Goal: Task Accomplishment & Management: Manage account settings

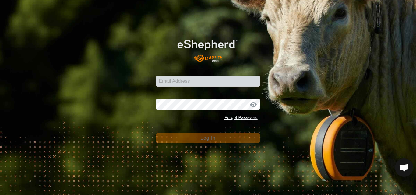
type input "[PERSON_NAME][EMAIL_ADDRESS][DOMAIN_NAME]"
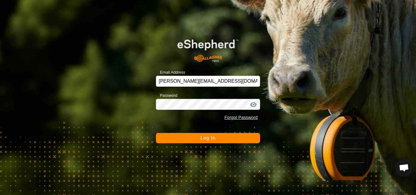
click at [216, 136] on button "Log In" at bounding box center [208, 138] width 104 height 10
click at [206, 141] on button "Log In" at bounding box center [208, 138] width 104 height 10
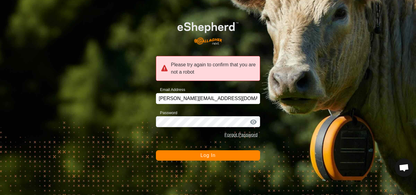
click at [212, 155] on span "Log In" at bounding box center [207, 155] width 15 height 5
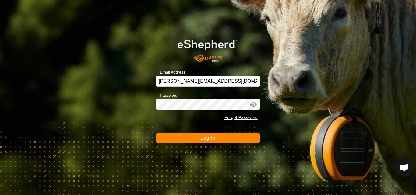
click at [212, 137] on span "Log In" at bounding box center [207, 138] width 15 height 5
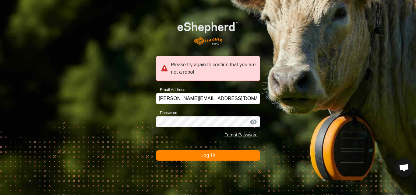
click at [216, 154] on button "Log In" at bounding box center [208, 155] width 104 height 10
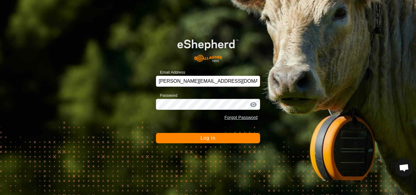
click at [216, 153] on div "Email Address pauls@farmside.co.nz Password Forgot Password Log In" at bounding box center [208, 97] width 416 height 195
click at [210, 135] on button "Log In" at bounding box center [208, 138] width 104 height 10
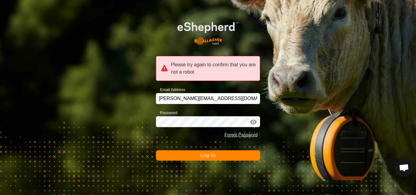
click at [213, 156] on span "Log In" at bounding box center [207, 155] width 15 height 5
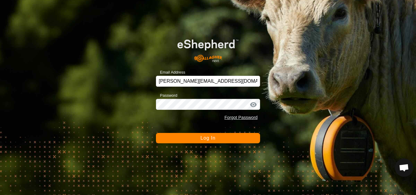
click at [212, 136] on span "Log In" at bounding box center [207, 138] width 15 height 5
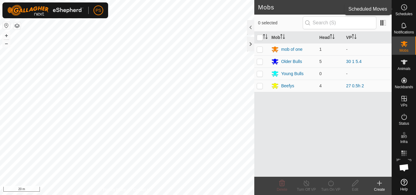
click at [405, 10] on icon at bounding box center [404, 7] width 7 height 7
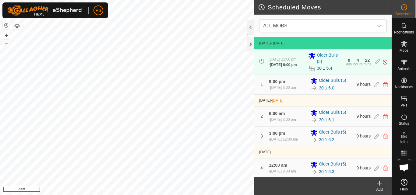
click at [328, 90] on link "30 1 6.0" at bounding box center [327, 88] width 16 height 6
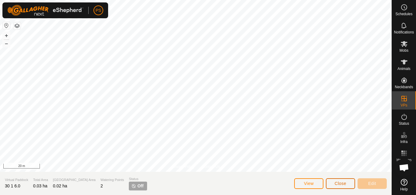
click at [342, 182] on span "Close" at bounding box center [341, 183] width 12 height 5
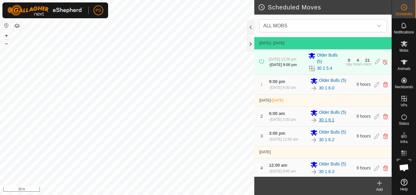
click at [327, 123] on link "30 1 6.1" at bounding box center [327, 120] width 16 height 6
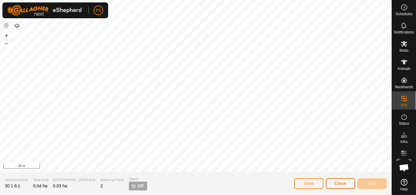
click at [344, 185] on span "Close" at bounding box center [341, 183] width 12 height 5
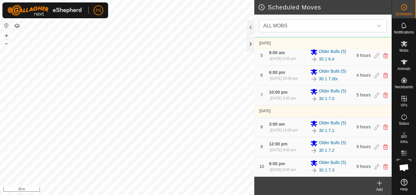
scroll to position [162, 0]
click at [379, 183] on icon at bounding box center [379, 183] width 4 height 0
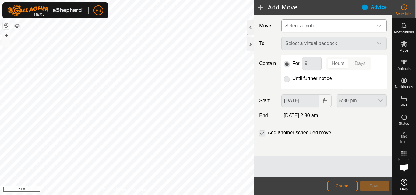
click at [377, 27] on icon "dropdown trigger" at bounding box center [379, 25] width 5 height 5
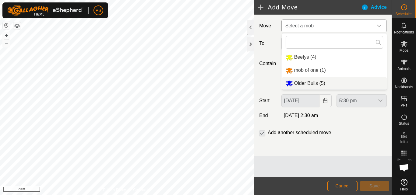
click at [313, 83] on li "Older Bulls (5)" at bounding box center [334, 83] width 105 height 12
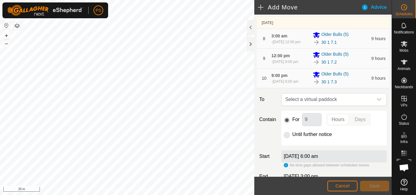
scroll to position [235, 0]
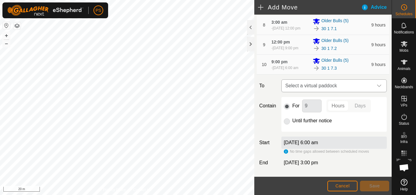
click at [377, 88] on icon "dropdown trigger" at bounding box center [379, 85] width 5 height 5
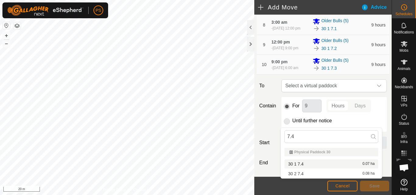
type input "7.4"
click at [302, 164] on li "30 1 7.4 0.07 ha" at bounding box center [332, 164] width 94 height 9
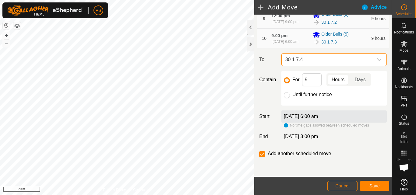
scroll to position [296, 0]
click at [376, 187] on span "Save" at bounding box center [375, 186] width 10 height 5
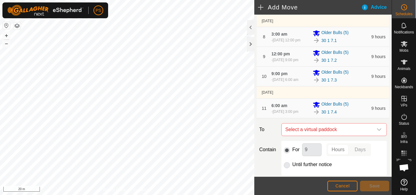
scroll to position [274, 0]
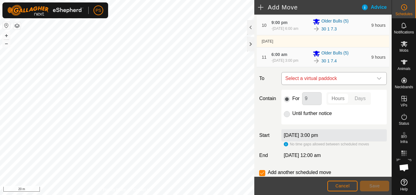
click at [377, 81] on icon "dropdown trigger" at bounding box center [379, 78] width 5 height 5
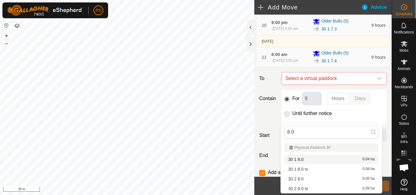
type input "8.0"
click at [302, 160] on li "30 1 8.0 0.04 ha" at bounding box center [332, 159] width 94 height 9
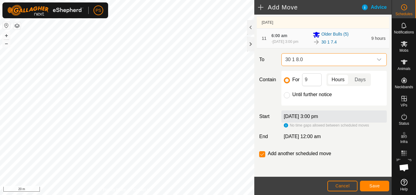
scroll to position [331, 0]
click at [378, 188] on span "Save" at bounding box center [375, 186] width 10 height 5
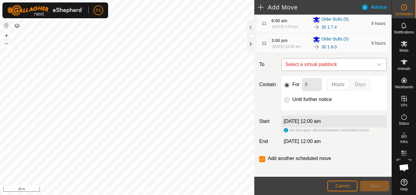
scroll to position [292, 0]
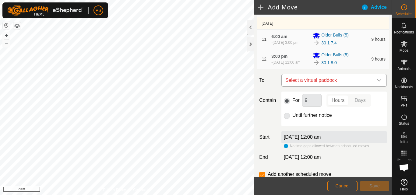
click at [377, 83] on icon "dropdown trigger" at bounding box center [379, 80] width 5 height 5
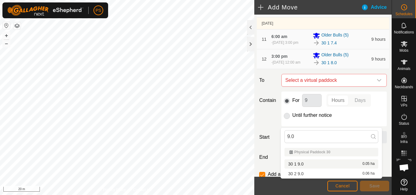
type input "9.0"
click at [302, 164] on li "30 1 9.0 0.05 ha" at bounding box center [332, 164] width 94 height 9
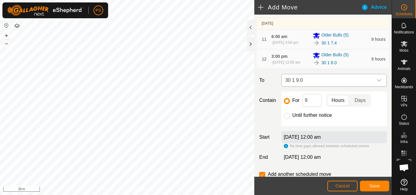
click at [377, 83] on icon "dropdown trigger" at bounding box center [379, 80] width 5 height 5
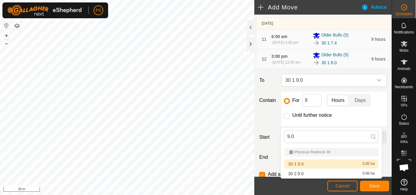
drag, startPoint x: 317, startPoint y: 137, endPoint x: 256, endPoint y: 136, distance: 61.2
click at [256, 136] on body "PS Schedules Notifications Mobs Animals Neckbands VPs Status Infra Heatmap Help…" at bounding box center [208, 97] width 416 height 195
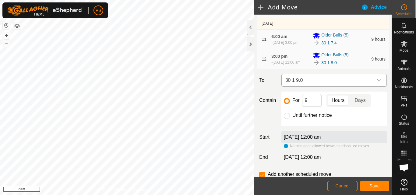
click at [377, 83] on icon "dropdown trigger" at bounding box center [379, 80] width 5 height 5
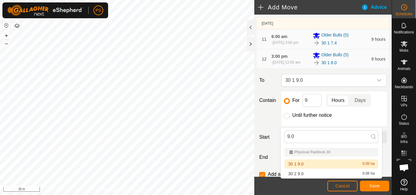
drag, startPoint x: 300, startPoint y: 138, endPoint x: 273, endPoint y: 138, distance: 26.8
click at [273, 138] on body "PS Schedules Notifications Mobs Animals Neckbands VPs Status Infra Heatmap Help…" at bounding box center [208, 97] width 416 height 195
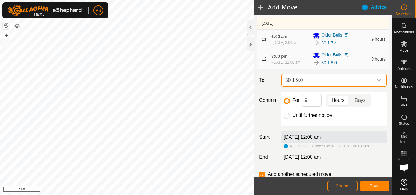
drag, startPoint x: 309, startPoint y: 119, endPoint x: 295, endPoint y: 121, distance: 14.1
click at [295, 87] on span "30 1 9.0" at bounding box center [328, 80] width 90 height 12
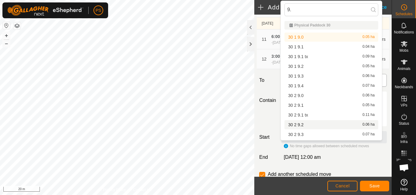
type input "9"
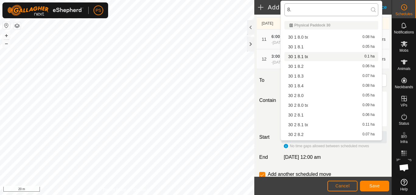
type input "8"
type input "0"
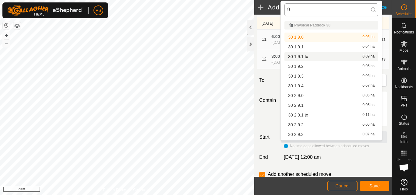
type input "9.0"
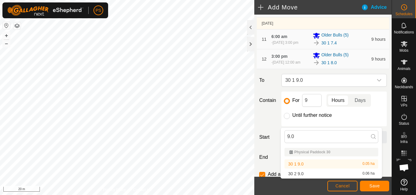
click at [304, 164] on li "30 1 9.0 0.05 ha" at bounding box center [332, 164] width 94 height 9
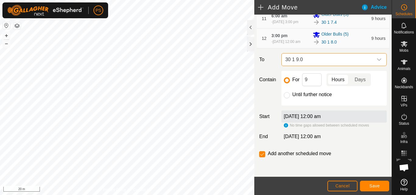
scroll to position [353, 0]
click at [377, 186] on span "Save" at bounding box center [375, 186] width 10 height 5
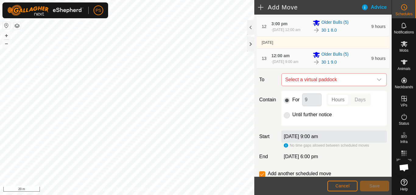
scroll to position [335, 0]
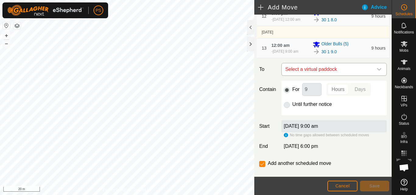
click at [377, 72] on icon "dropdown trigger" at bounding box center [379, 69] width 5 height 5
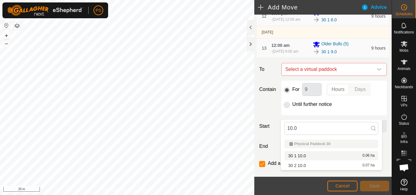
type input "10.0"
click at [302, 154] on li "30 1 10.0 0.06 ha" at bounding box center [332, 155] width 94 height 9
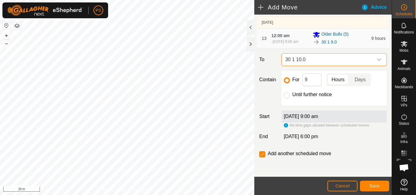
scroll to position [388, 0]
click at [376, 185] on span "Save" at bounding box center [375, 186] width 10 height 5
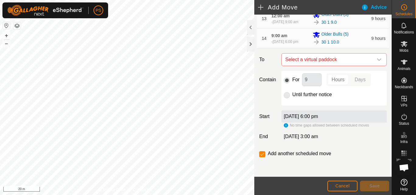
scroll to position [380, 0]
click at [373, 66] on div "dropdown trigger" at bounding box center [379, 60] width 12 height 12
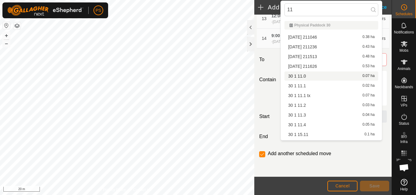
type input "11"
click at [306, 76] on li "30 1 11.0 0.07 ha" at bounding box center [332, 76] width 94 height 9
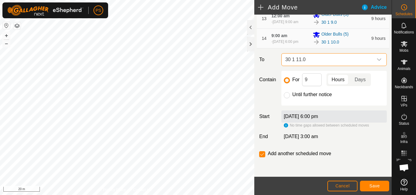
scroll to position [410, 0]
click at [376, 186] on span "Save" at bounding box center [375, 186] width 10 height 5
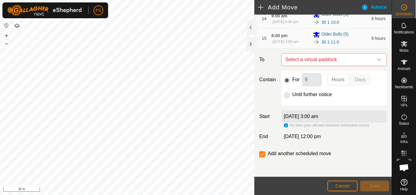
scroll to position [402, 0]
click at [377, 62] on icon "dropdown trigger" at bounding box center [379, 59] width 5 height 5
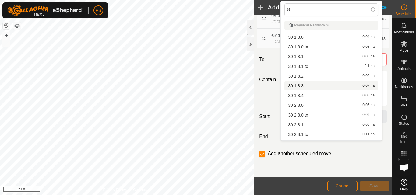
type input "8.1"
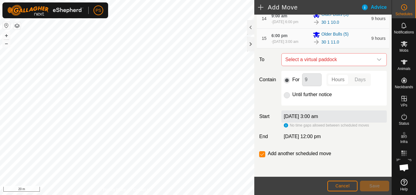
scroll to position [433, 0]
click at [332, 57] on span "Select a virtual paddock" at bounding box center [328, 60] width 90 height 12
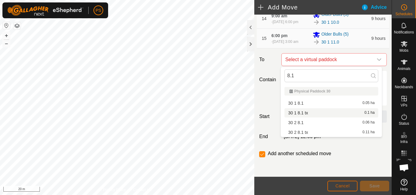
click at [343, 184] on span "Cancel" at bounding box center [342, 186] width 14 height 5
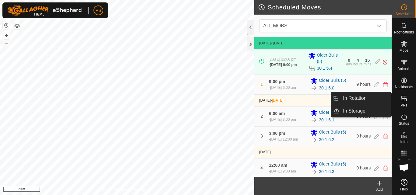
click at [404, 100] on icon at bounding box center [404, 98] width 7 height 7
click at [369, 98] on link "In Rotation" at bounding box center [365, 98] width 52 height 12
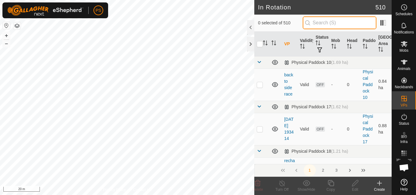
click at [332, 23] on input "text" at bounding box center [340, 22] width 74 height 13
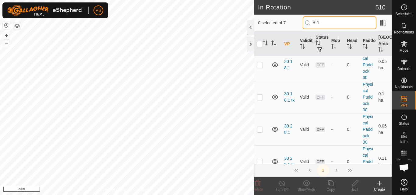
scroll to position [30, 0]
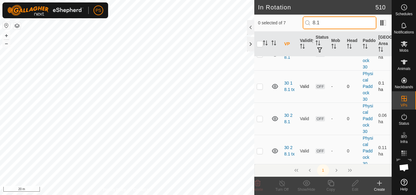
type input "8.1"
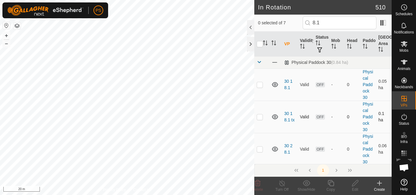
click at [260, 87] on tbody "Physical Paddock 30 (0.84 ha) 30 1 8.1 Valid OFF - 0 Physical Paddock 30 0.05 h…" at bounding box center [322, 191] width 137 height 270
click at [260, 116] on p-checkbox at bounding box center [260, 117] width 6 height 5
checkbox input "true"
click at [358, 183] on icon at bounding box center [356, 183] width 8 height 7
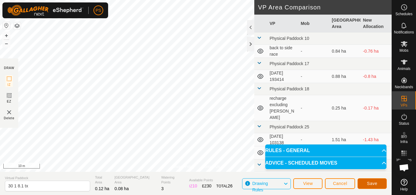
click at [372, 182] on span "Save" at bounding box center [372, 183] width 10 height 5
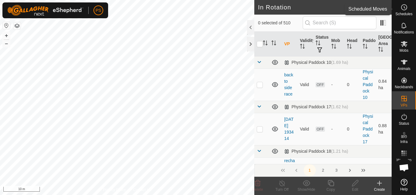
click at [403, 9] on icon at bounding box center [404, 7] width 7 height 7
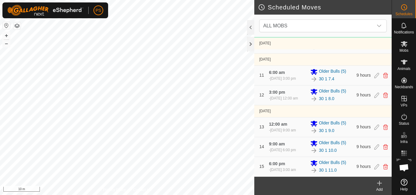
scroll to position [299, 0]
click at [378, 183] on icon at bounding box center [379, 183] width 4 height 0
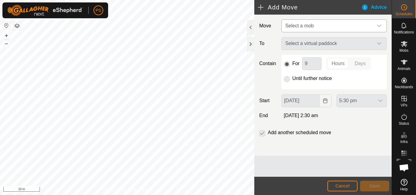
click at [379, 25] on icon "dropdown trigger" at bounding box center [379, 25] width 5 height 5
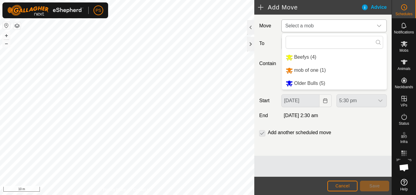
click at [309, 83] on li "Older Bulls (5)" at bounding box center [334, 83] width 105 height 12
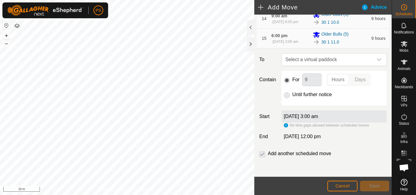
scroll to position [402, 0]
click at [377, 62] on icon "dropdown trigger" at bounding box center [379, 59] width 5 height 5
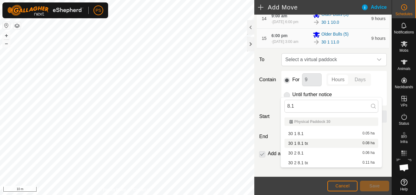
type input "8.1"
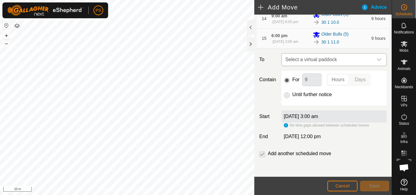
click at [377, 62] on icon "dropdown trigger" at bounding box center [379, 59] width 5 height 5
click at [373, 66] on div "dropdown trigger" at bounding box center [379, 60] width 12 height 12
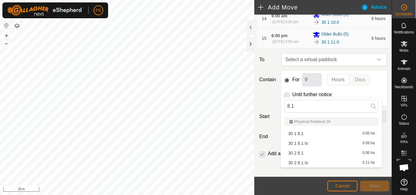
click at [301, 143] on li "30 1 8.1 tx 0.08 ha" at bounding box center [332, 143] width 94 height 9
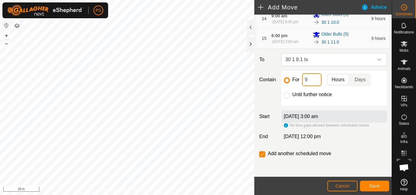
click at [315, 86] on input "9" at bounding box center [311, 79] width 19 height 13
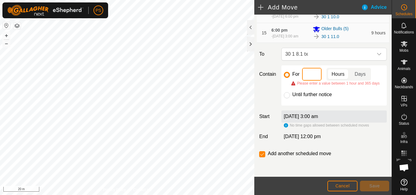
type input "4"
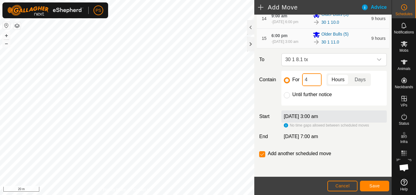
scroll to position [433, 0]
click at [375, 186] on span "Save" at bounding box center [375, 186] width 10 height 5
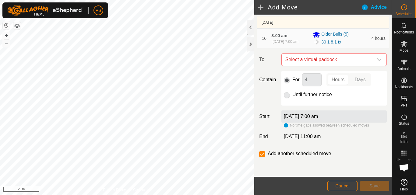
scroll to position [468, 0]
click at [377, 61] on icon "dropdown trigger" at bounding box center [379, 59] width 4 height 2
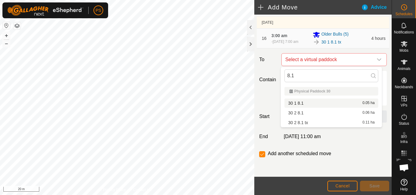
type input "8.1"
click at [303, 103] on li "30 1 8.1 0.05 ha" at bounding box center [332, 103] width 94 height 9
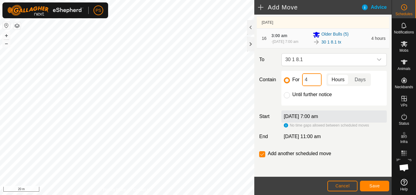
click at [312, 78] on input "4" at bounding box center [311, 79] width 19 height 13
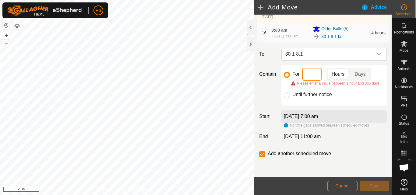
type input "5"
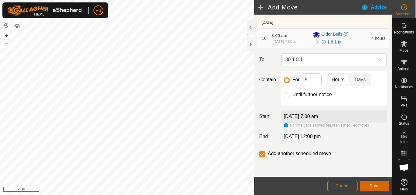
click at [376, 185] on span "Save" at bounding box center [375, 186] width 10 height 5
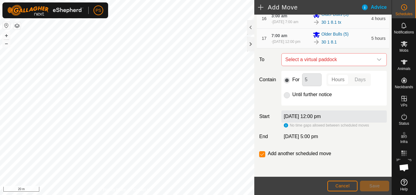
scroll to position [457, 0]
click at [377, 62] on icon "dropdown trigger" at bounding box center [379, 59] width 5 height 5
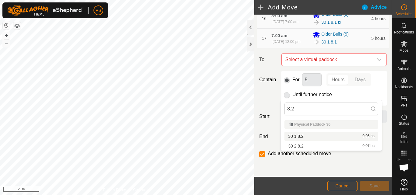
type input "8.2"
click at [301, 136] on li "30 1 8.2 0.06 ha" at bounding box center [332, 136] width 94 height 9
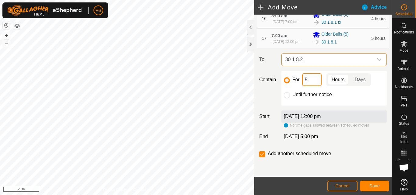
click at [313, 86] on input "5" at bounding box center [311, 79] width 19 height 13
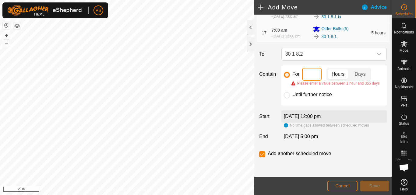
type input "9"
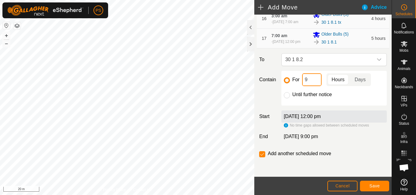
scroll to position [490, 0]
click at [378, 186] on span "Save" at bounding box center [375, 186] width 10 height 5
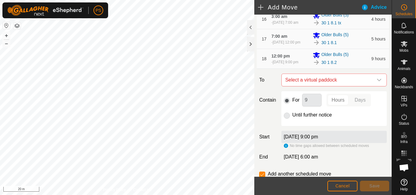
scroll to position [457, 0]
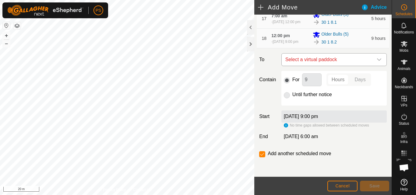
click at [377, 62] on icon "dropdown trigger" at bounding box center [379, 59] width 5 height 5
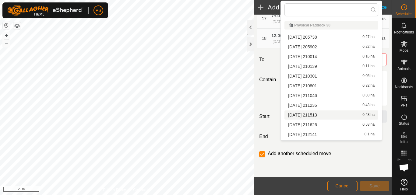
click at [262, 106] on div "Contain For 9 Hours Days Until further notice" at bounding box center [323, 88] width 133 height 35
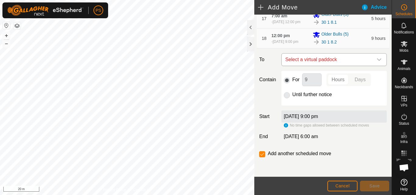
click at [377, 62] on icon "dropdown trigger" at bounding box center [379, 59] width 5 height 5
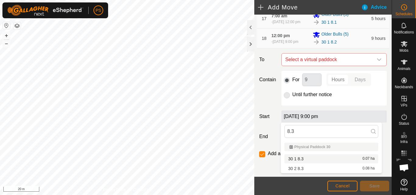
type input "8.3"
click at [301, 159] on li "30 1 8.3 0.07 ha" at bounding box center [332, 158] width 94 height 9
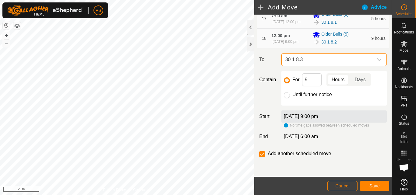
scroll to position [513, 0]
click at [376, 184] on span "Save" at bounding box center [375, 186] width 10 height 5
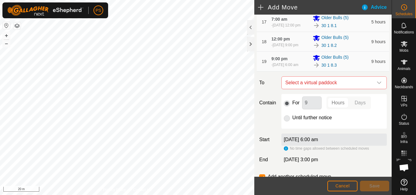
scroll to position [457, 0]
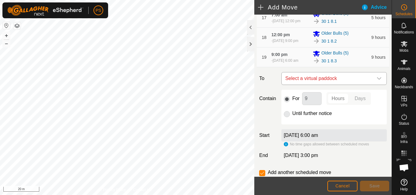
click at [377, 81] on icon "dropdown trigger" at bounding box center [379, 78] width 5 height 5
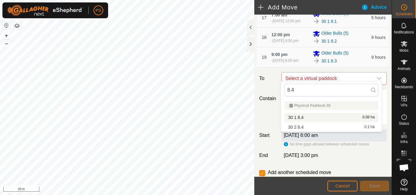
type input "8.4"
click at [299, 118] on li "30 1 8.4 0.08 ha" at bounding box center [332, 117] width 94 height 9
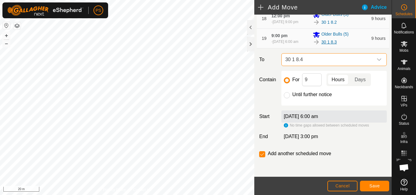
scroll to position [535, 0]
click at [375, 187] on span "Save" at bounding box center [375, 186] width 10 height 5
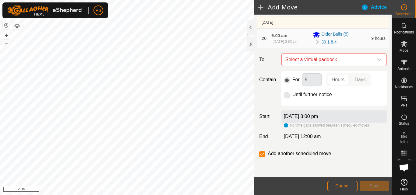
scroll to position [518, 0]
click at [377, 62] on icon "dropdown trigger" at bounding box center [379, 59] width 5 height 5
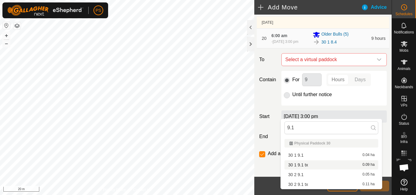
type input "9.1"
click at [305, 166] on span "30 1 9.1 tx" at bounding box center [298, 165] width 20 height 4
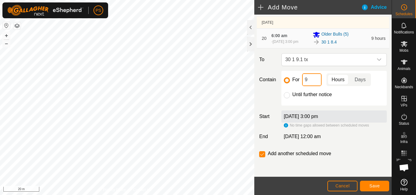
click at [310, 86] on input "9" at bounding box center [311, 79] width 19 height 13
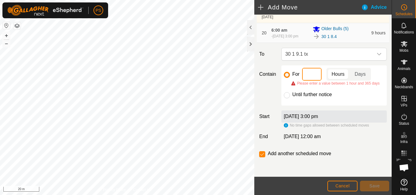
type input "4"
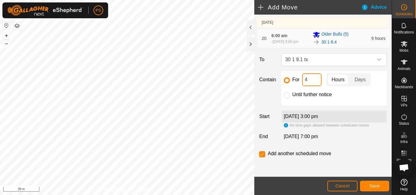
scroll to position [570, 0]
click at [375, 185] on span "Save" at bounding box center [375, 186] width 10 height 5
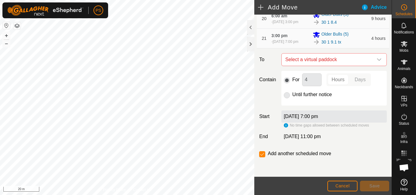
scroll to position [532, 0]
click at [377, 61] on icon "dropdown trigger" at bounding box center [379, 59] width 4 height 2
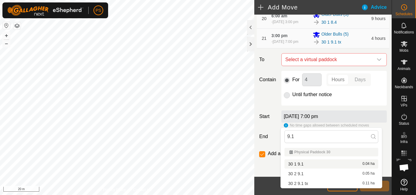
type input "9.1"
click at [303, 164] on li "30 1 9.1 0.04 ha" at bounding box center [332, 164] width 94 height 9
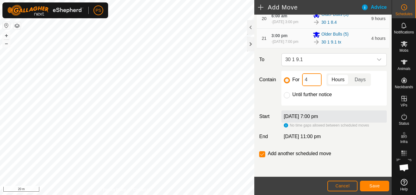
click at [318, 86] on input "4" at bounding box center [311, 79] width 19 height 13
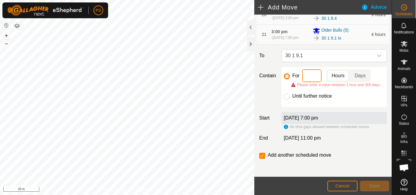
type input "5"
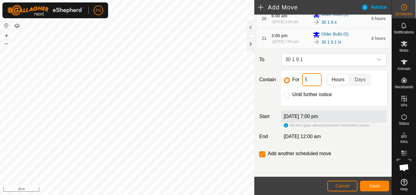
scroll to position [592, 0]
click at [376, 186] on span "Save" at bounding box center [375, 186] width 10 height 5
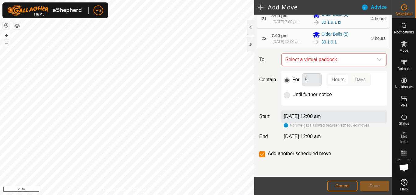
scroll to position [579, 0]
click at [377, 62] on icon "dropdown trigger" at bounding box center [379, 59] width 5 height 5
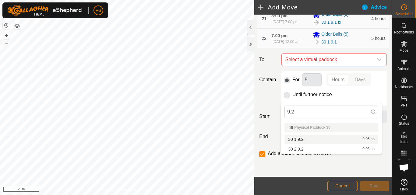
type input "9.2"
click at [302, 140] on li "30 1 9.2 0.05 ha" at bounding box center [332, 139] width 94 height 9
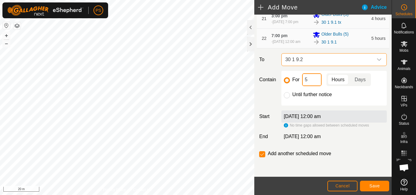
click at [316, 86] on input "5" at bounding box center [311, 79] width 19 height 13
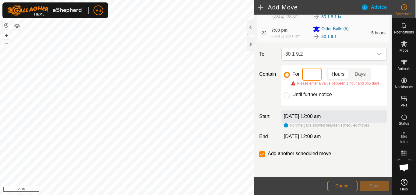
type input "9"
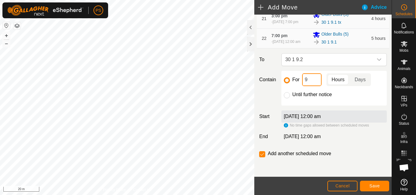
scroll to position [615, 0]
click at [261, 155] on input "checkbox" at bounding box center [262, 154] width 6 height 6
checkbox input "false"
click at [377, 186] on span "Save" at bounding box center [375, 186] width 10 height 5
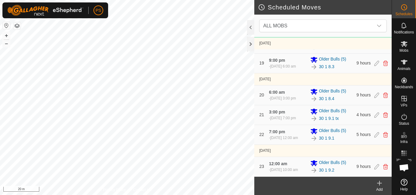
scroll to position [516, 0]
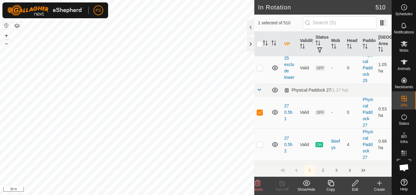
scroll to position [213, 0]
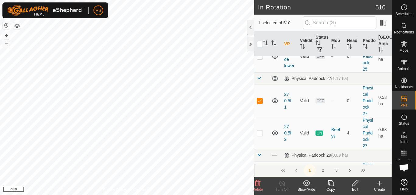
click at [355, 184] on icon at bounding box center [355, 183] width 6 height 6
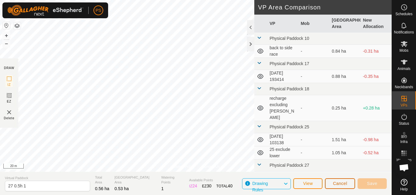
click at [347, 184] on span "Cancel" at bounding box center [340, 183] width 14 height 5
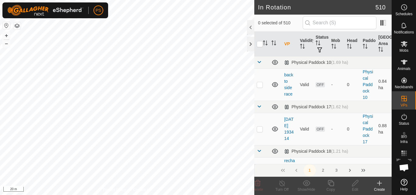
checkbox input "true"
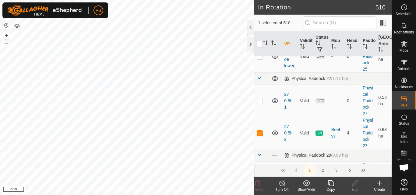
scroll to position [244, 0]
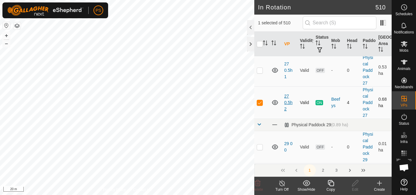
click at [289, 94] on link "27 0.5h 2" at bounding box center [288, 103] width 8 height 18
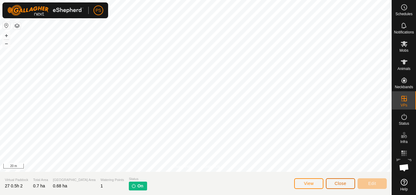
click at [341, 185] on span "Close" at bounding box center [341, 183] width 12 height 5
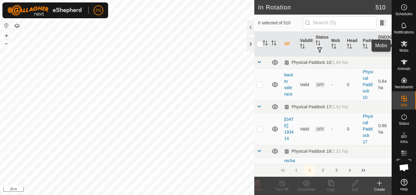
click at [407, 44] on icon at bounding box center [404, 43] width 7 height 7
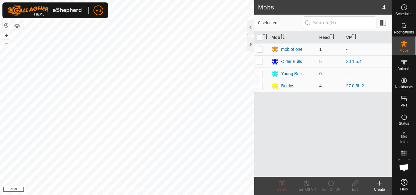
click at [289, 87] on div "Beefys" at bounding box center [287, 86] width 13 height 6
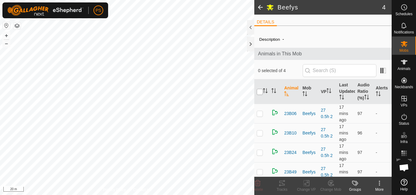
click at [261, 95] on input "checkbox" at bounding box center [260, 92] width 6 height 6
checkbox input "true"
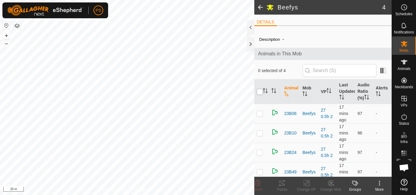
checkbox input "true"
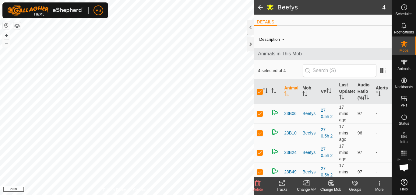
click at [284, 183] on icon at bounding box center [281, 183] width 7 height 7
